Goal: Task Accomplishment & Management: Complete application form

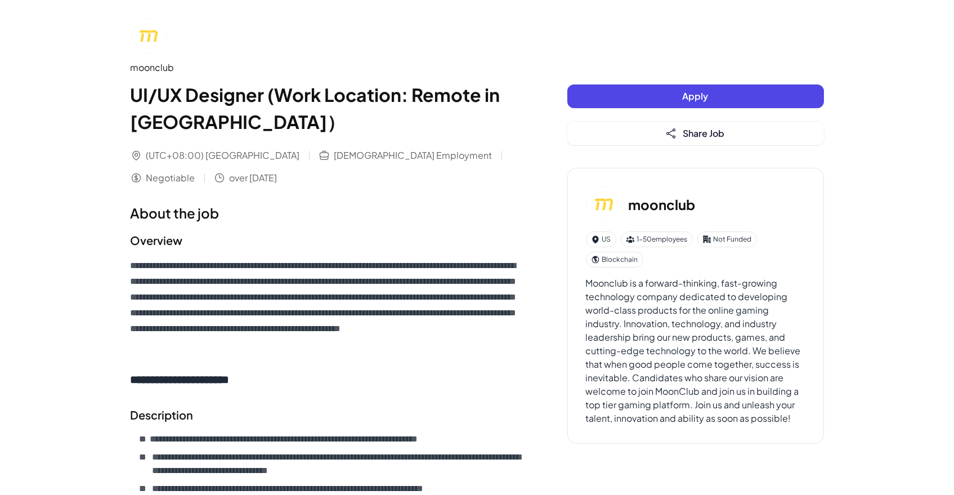
click at [641, 93] on button "Apply" at bounding box center [695, 96] width 257 height 24
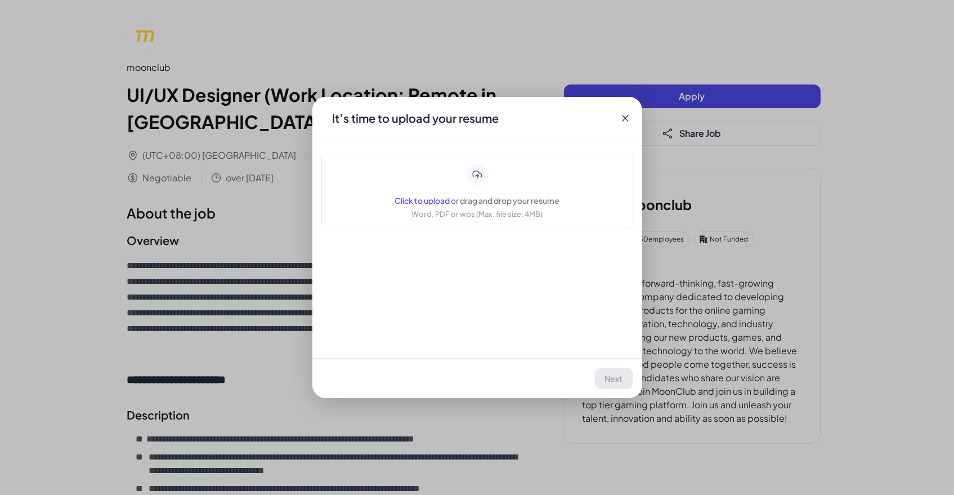
click at [438, 199] on span "Click to upload" at bounding box center [422, 200] width 55 height 10
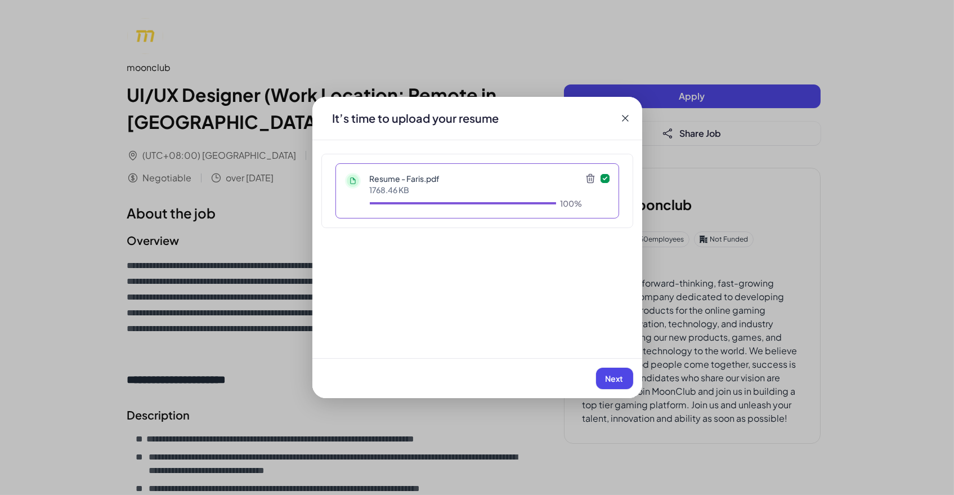
click at [611, 379] on span "Next" at bounding box center [615, 378] width 18 height 10
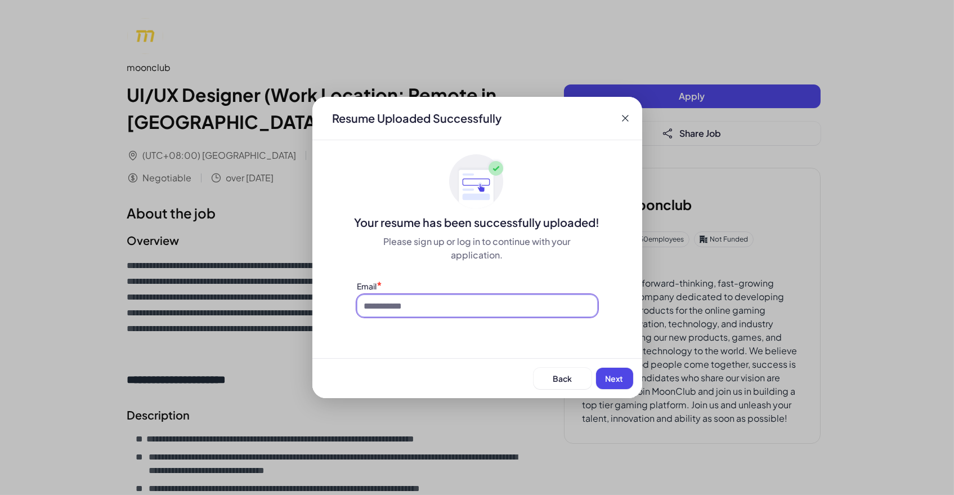
click at [387, 301] on input at bounding box center [477, 305] width 240 height 21
type input "**********"
click at [607, 375] on span "Next" at bounding box center [615, 378] width 18 height 10
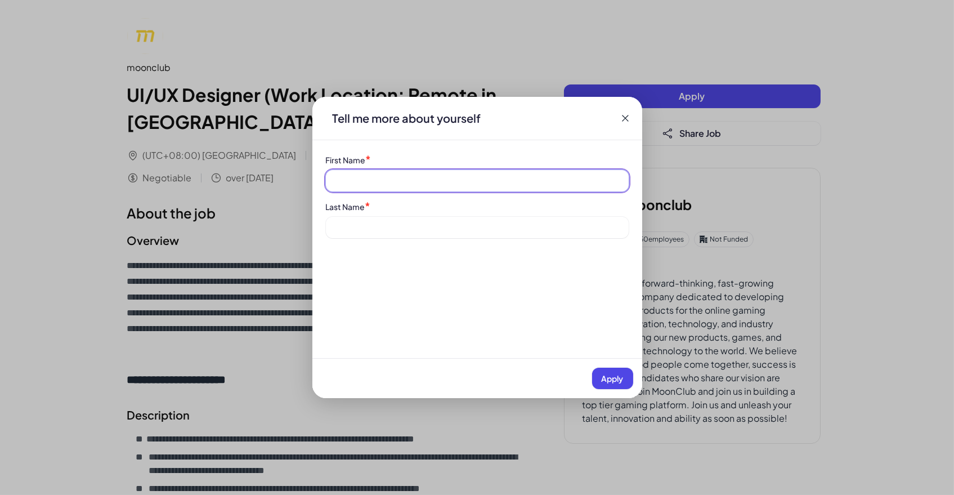
click at [350, 183] on input at bounding box center [477, 180] width 303 height 21
type input "*****"
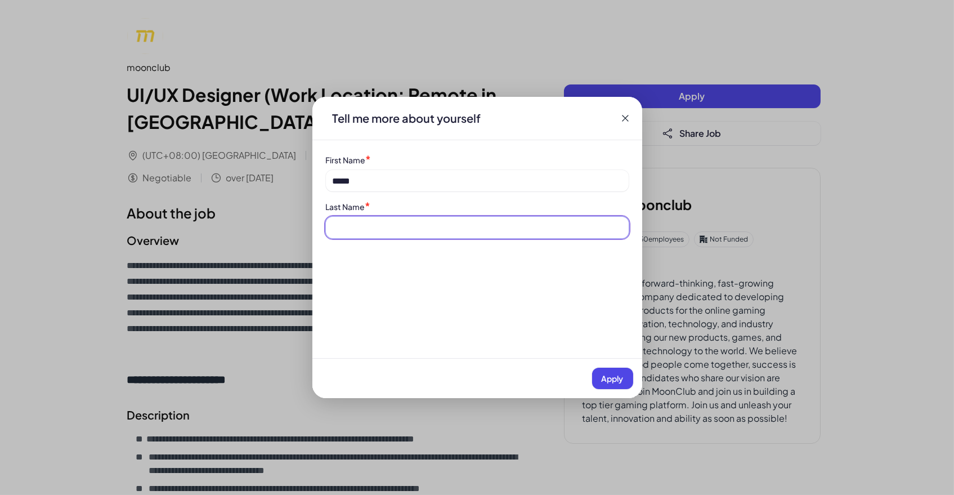
click at [338, 231] on input at bounding box center [477, 227] width 303 height 21
type input "*"
click at [622, 377] on button "Apply" at bounding box center [612, 378] width 41 height 21
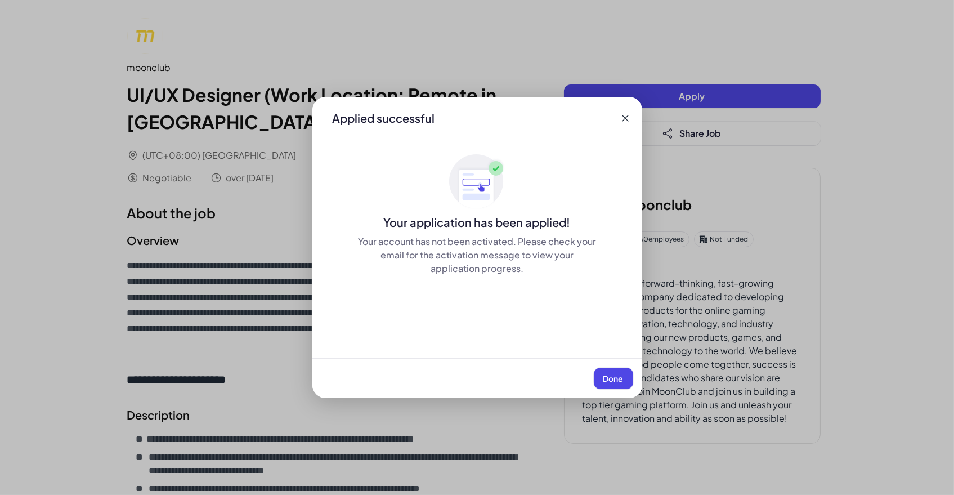
click at [614, 377] on span "Done" at bounding box center [613, 378] width 20 height 10
